Goal: Navigation & Orientation: Find specific page/section

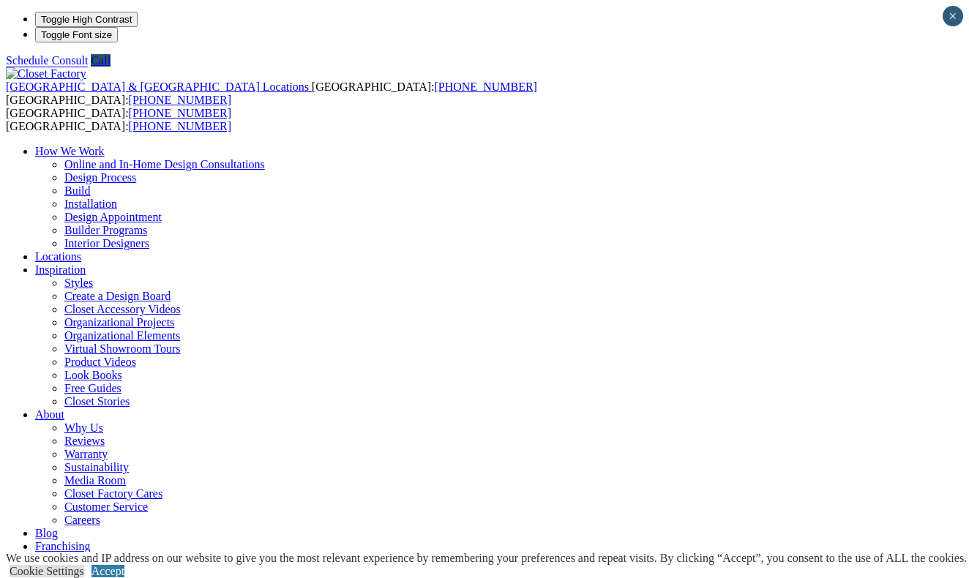
click at [124, 565] on link "Accept" at bounding box center [108, 571] width 33 height 12
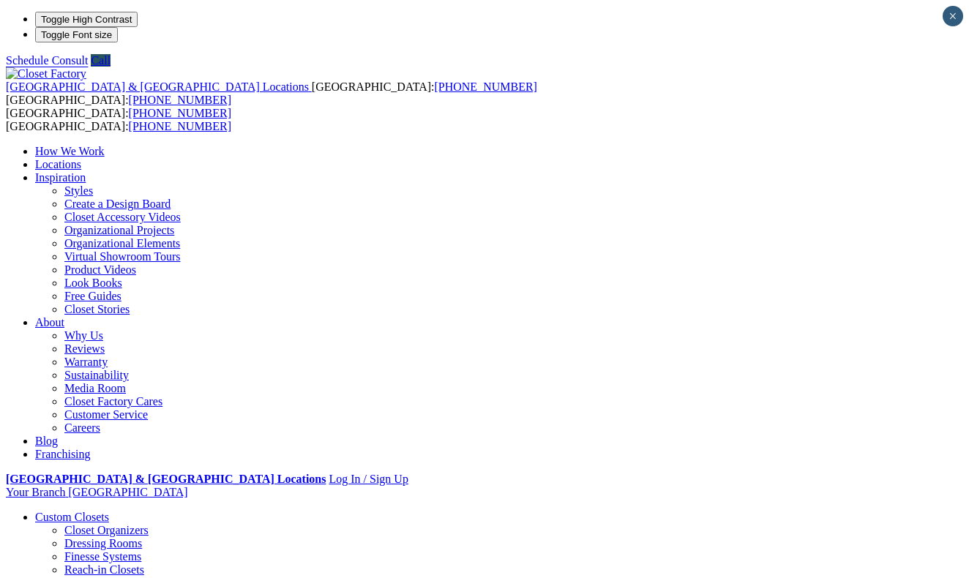
click at [81, 158] on link "Locations" at bounding box center [58, 164] width 46 height 12
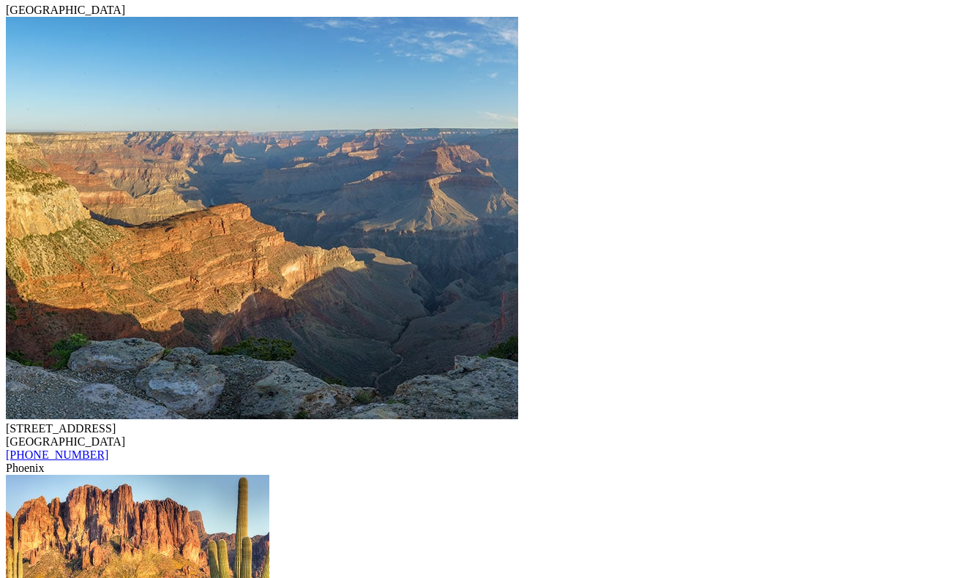
scroll to position [1258, 0]
